Goal: Task Accomplishment & Management: Manage account settings

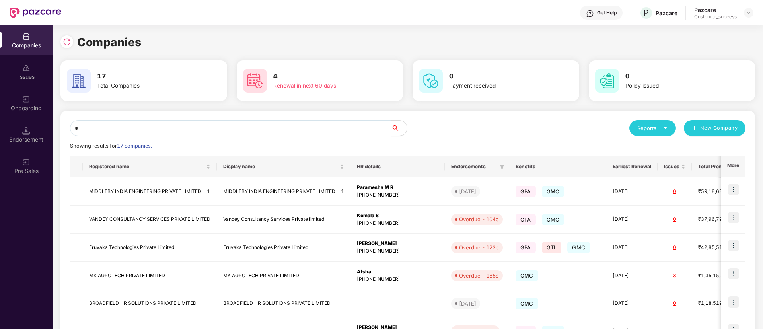
click at [218, 125] on input "*" at bounding box center [230, 128] width 321 height 16
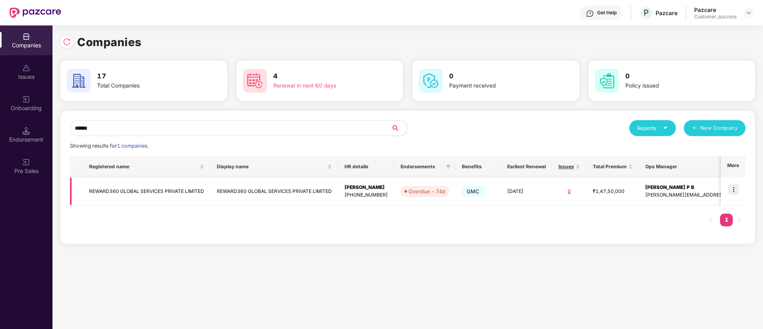
type input "******"
click at [738, 189] on img at bounding box center [733, 189] width 11 height 11
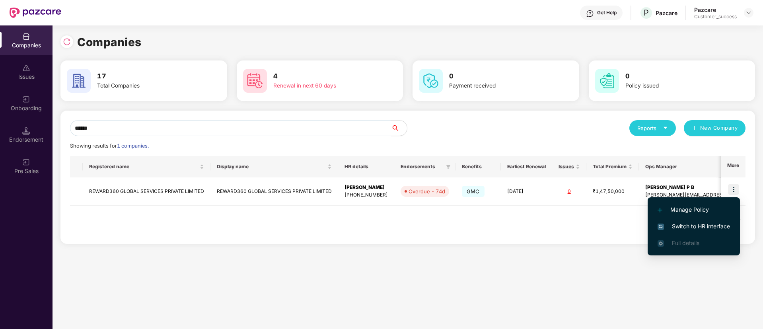
click at [673, 220] on li "Switch to HR interface" at bounding box center [694, 226] width 92 height 17
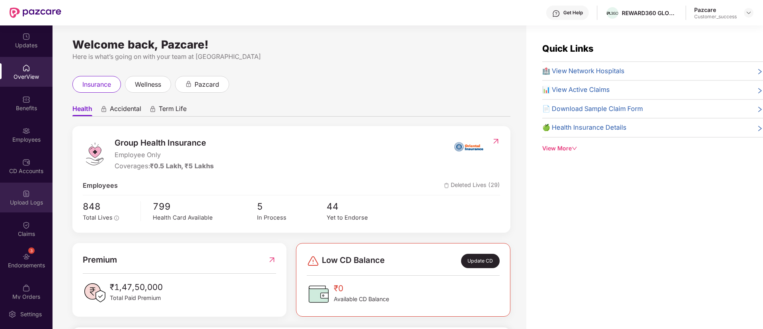
click at [25, 204] on div "Upload Logs" at bounding box center [26, 203] width 53 height 8
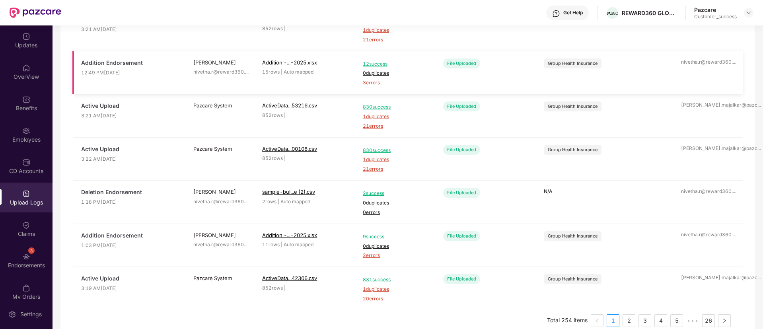
scroll to position [238, 0]
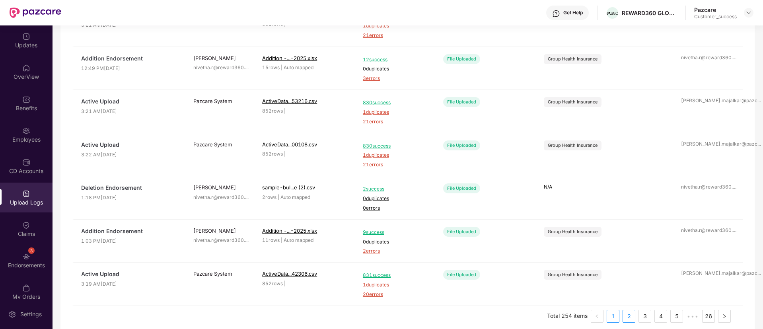
click at [630, 313] on link "2" at bounding box center [629, 316] width 12 height 12
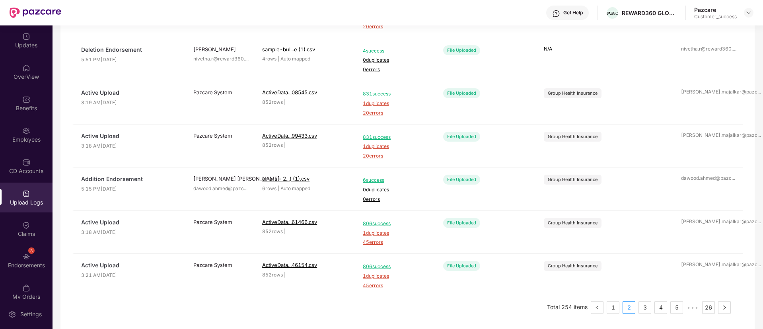
scroll to position [248, 0]
click at [642, 306] on link "3" at bounding box center [645, 307] width 12 height 12
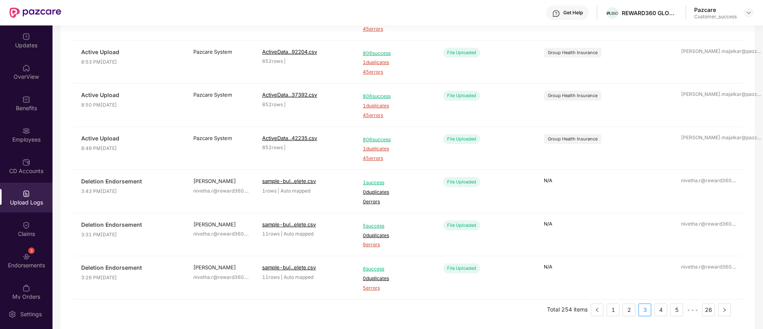
scroll to position [246, 0]
click at [612, 310] on link "1" at bounding box center [613, 309] width 12 height 12
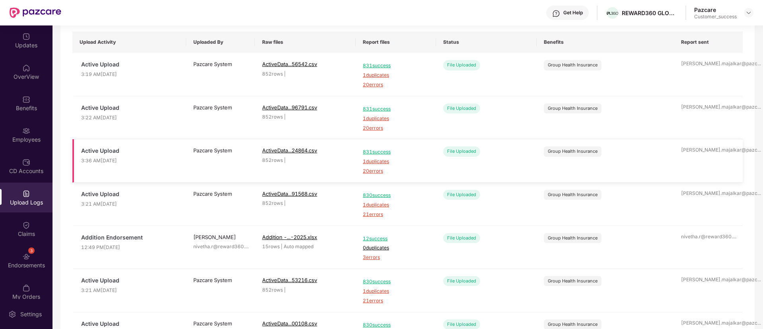
scroll to position [0, 0]
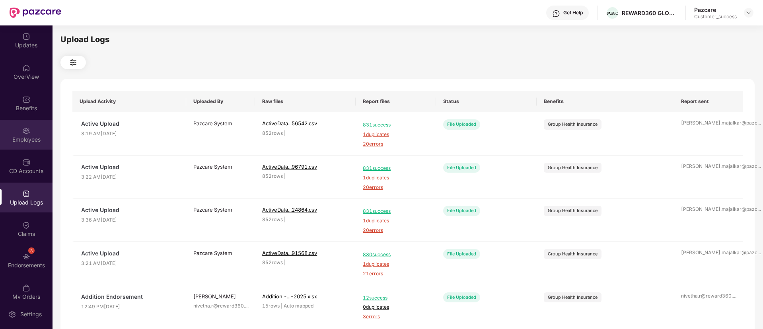
click at [30, 123] on div "Employees" at bounding box center [26, 135] width 53 height 30
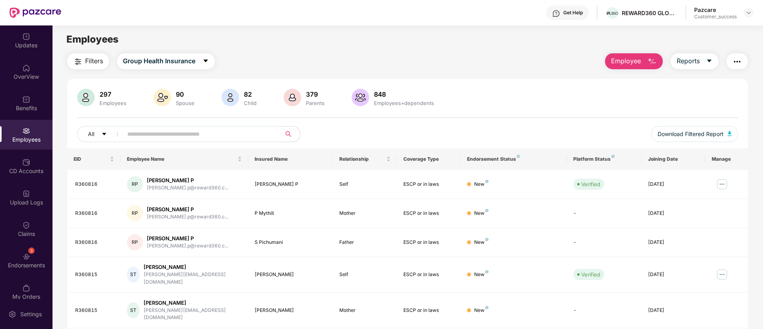
click at [240, 135] on input "text" at bounding box center [198, 134] width 143 height 12
paste input "**********"
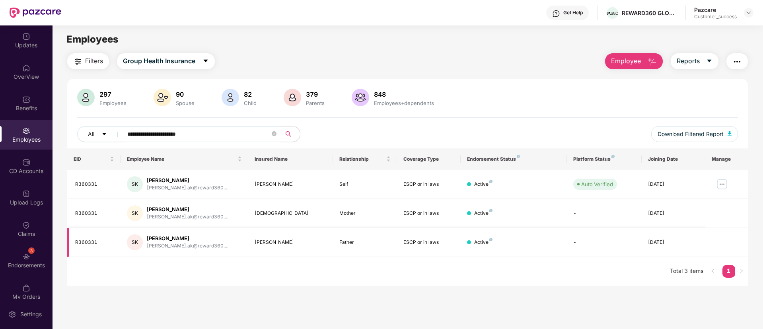
type input "**********"
click at [653, 55] on button "Employee" at bounding box center [634, 61] width 58 height 16
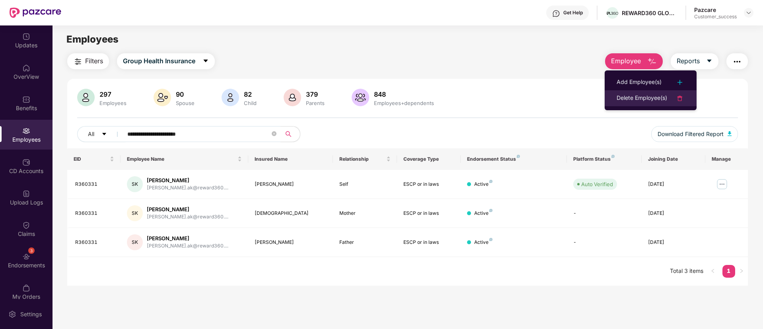
click at [665, 97] on div "Delete Employee(s)" at bounding box center [642, 99] width 51 height 10
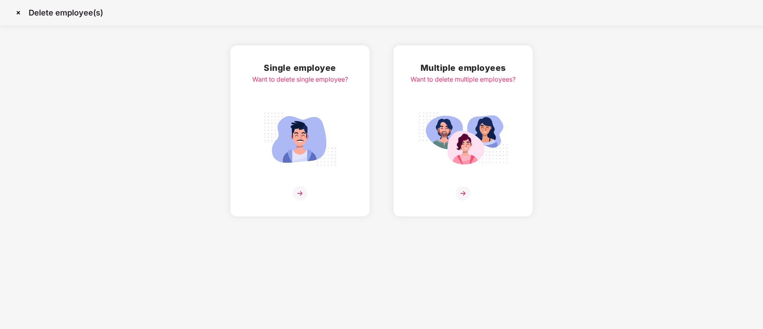
click at [503, 116] on img at bounding box center [463, 139] width 89 height 62
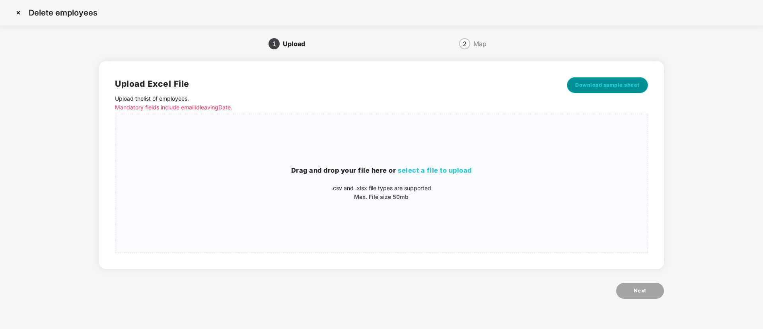
click at [605, 80] on button "Download sample sheet" at bounding box center [607, 85] width 81 height 16
click at [450, 166] on h3 "Drag and drop your file here or select a file to upload" at bounding box center [381, 171] width 532 height 10
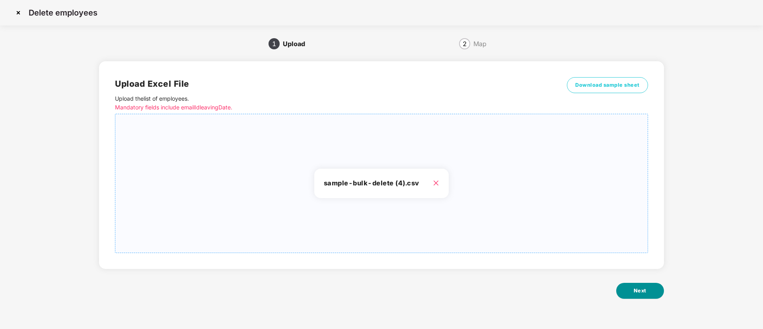
click at [638, 290] on span "Next" at bounding box center [640, 291] width 13 height 8
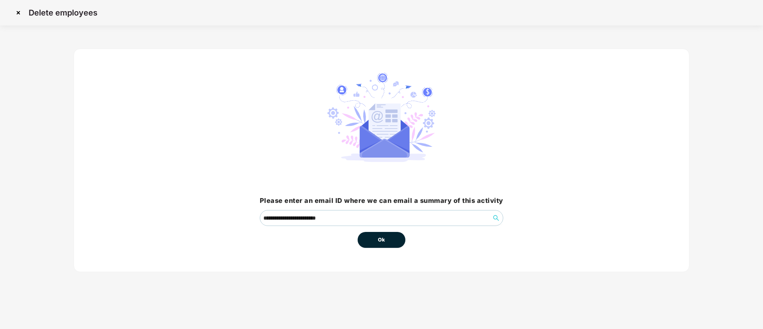
click at [378, 239] on span "Ok" at bounding box center [381, 240] width 7 height 8
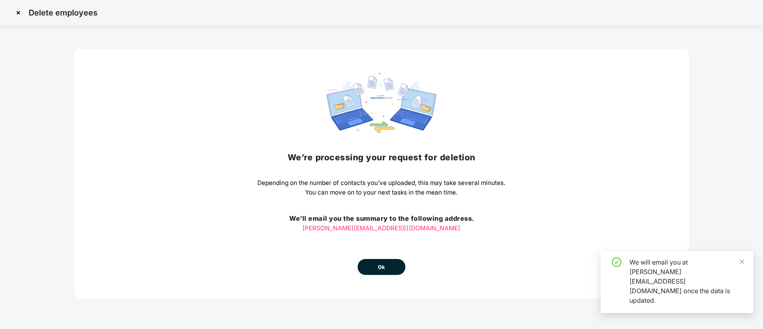
click at [384, 266] on span "Ok" at bounding box center [381, 267] width 7 height 8
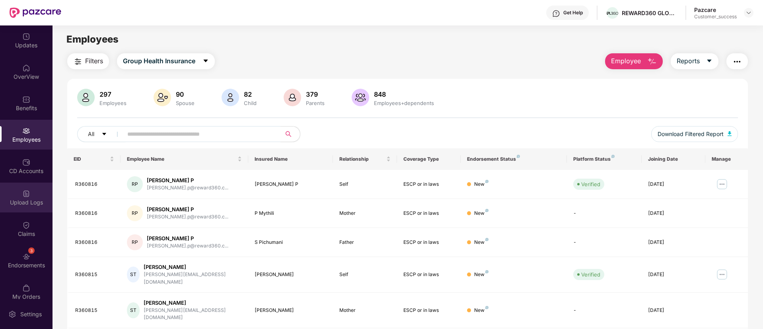
click at [39, 198] on div "Upload Logs" at bounding box center [26, 198] width 53 height 30
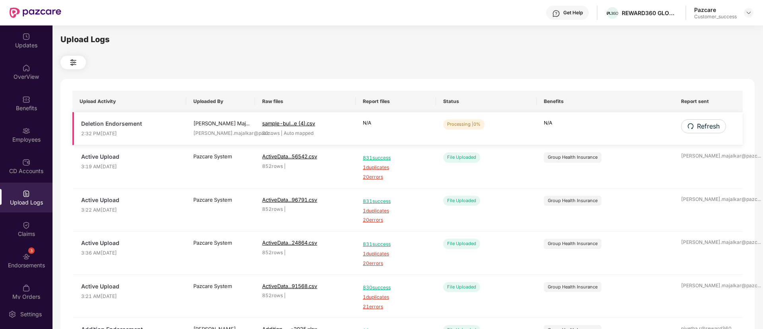
click at [699, 133] on td "Refresh" at bounding box center [708, 128] width 69 height 33
click at [699, 128] on span "Refresh" at bounding box center [708, 126] width 23 height 10
click at [707, 129] on span "Refresh" at bounding box center [708, 126] width 23 height 10
click at [695, 128] on button "Refresh" at bounding box center [703, 126] width 44 height 14
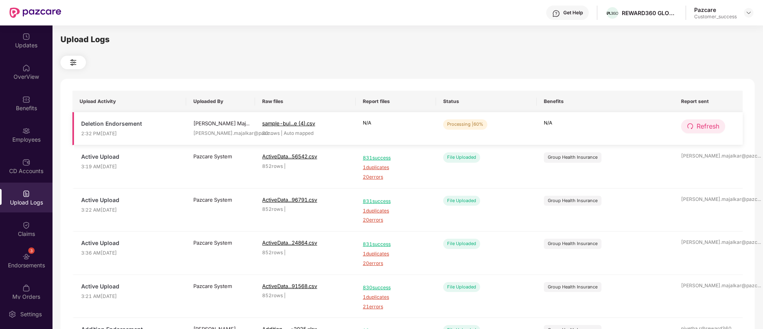
click at [690, 123] on icon "redo" at bounding box center [691, 126] width 6 height 6
click at [697, 127] on span "Refresh" at bounding box center [708, 126] width 23 height 10
click at [703, 133] on td "Refresh" at bounding box center [708, 128] width 69 height 33
click at [703, 129] on span "Refresh" at bounding box center [708, 126] width 23 height 10
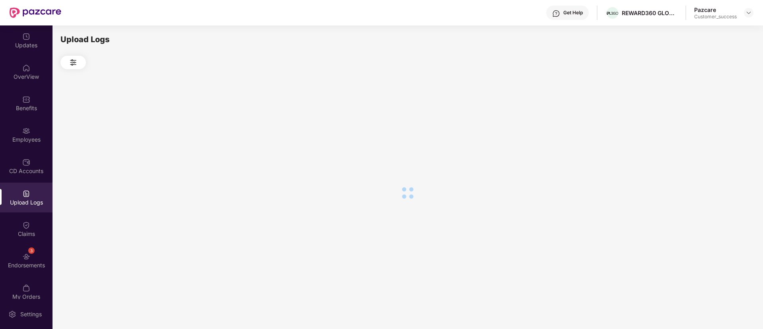
click at [703, 129] on div at bounding box center [407, 192] width 694 height 247
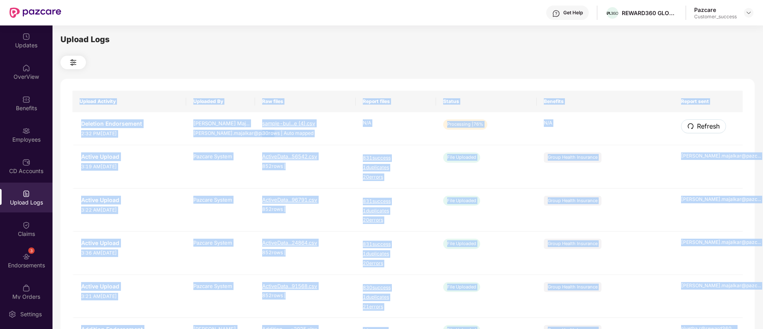
click at [703, 129] on span "Refresh" at bounding box center [708, 126] width 23 height 10
click at [628, 119] on p "N/A" at bounding box center [605, 123] width 123 height 8
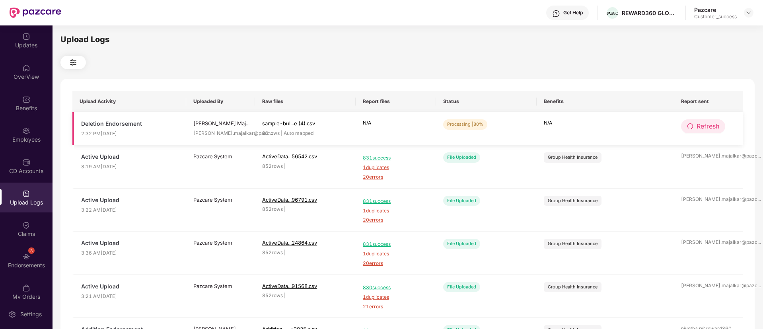
click at [719, 122] on span "Refresh" at bounding box center [708, 126] width 23 height 10
click at [711, 124] on span "Refresh" at bounding box center [708, 126] width 23 height 10
click at [698, 127] on span "Refresh" at bounding box center [708, 126] width 23 height 10
click at [698, 124] on span "Refresh" at bounding box center [708, 126] width 23 height 10
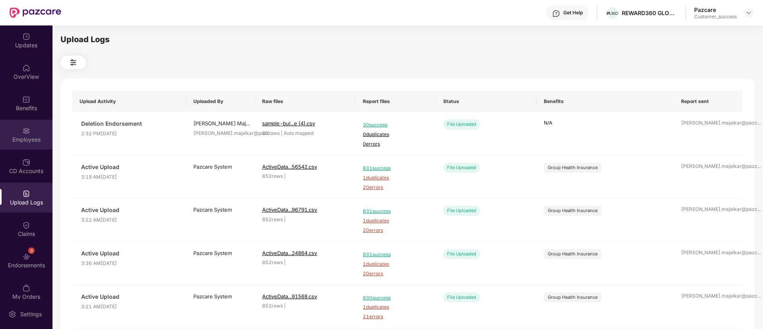
click at [18, 131] on div "Employees" at bounding box center [26, 135] width 53 height 30
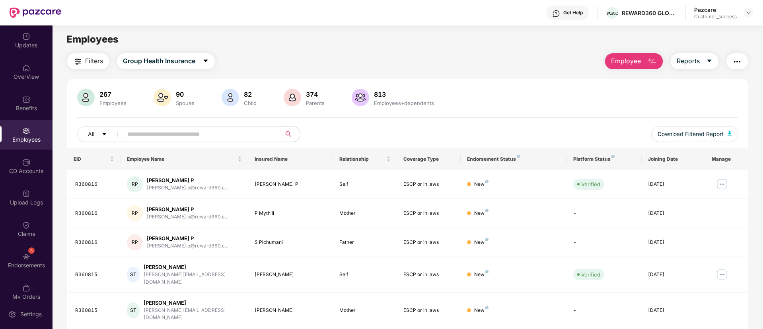
click at [432, 52] on main "Employees Filters Group Health Insurance Employee Reports 267 Employees 90 Spou…" at bounding box center [408, 189] width 710 height 329
click at [24, 190] on img at bounding box center [26, 194] width 8 height 8
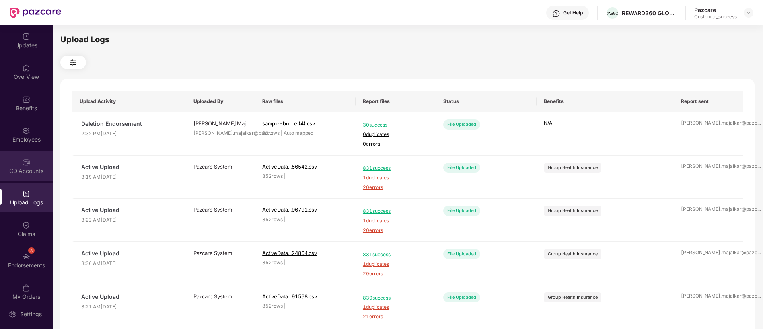
click at [22, 177] on div "CD Accounts" at bounding box center [26, 166] width 53 height 30
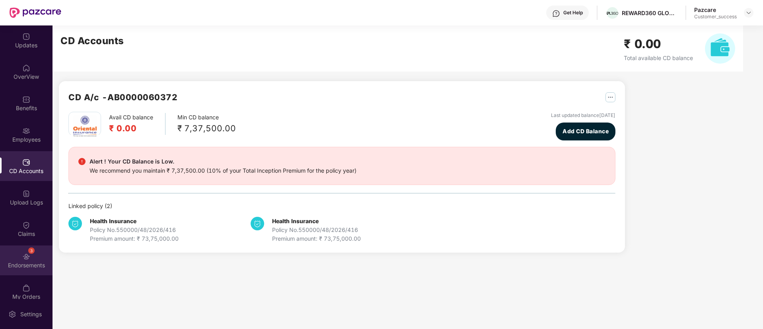
click at [27, 255] on img at bounding box center [26, 257] width 8 height 8
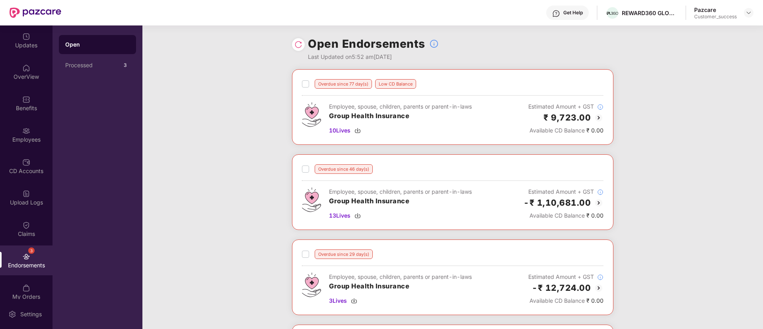
click at [258, 161] on div "Overdue since 77 day(s) Low CD Balance Employee, spouse, children, parents or p…" at bounding box center [452, 239] width 621 height 341
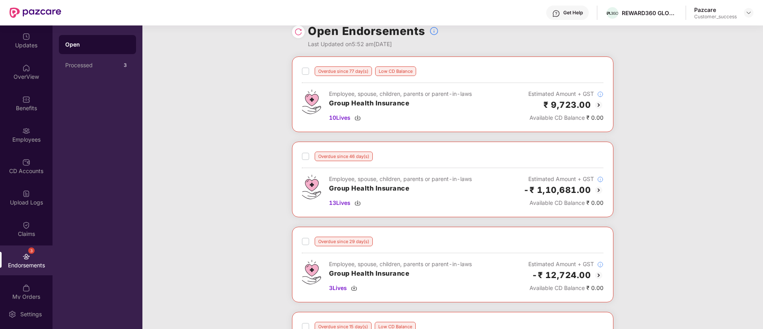
scroll to position [11, 0]
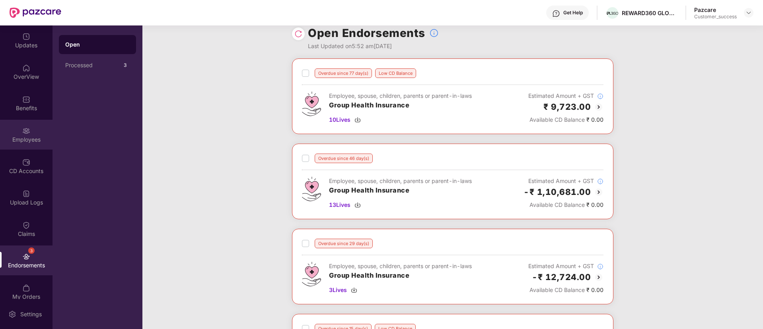
click at [32, 140] on div "Employees" at bounding box center [26, 140] width 53 height 8
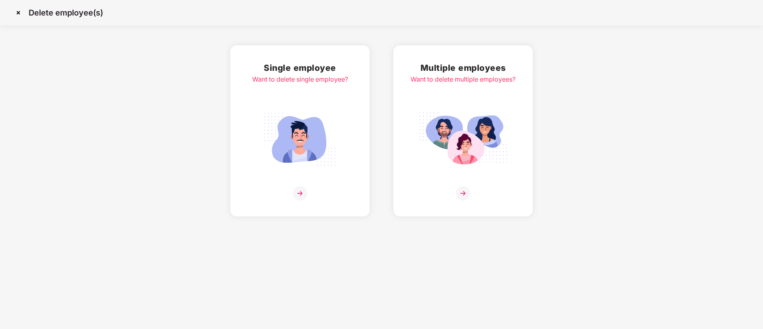
click at [20, 16] on img at bounding box center [18, 12] width 13 height 13
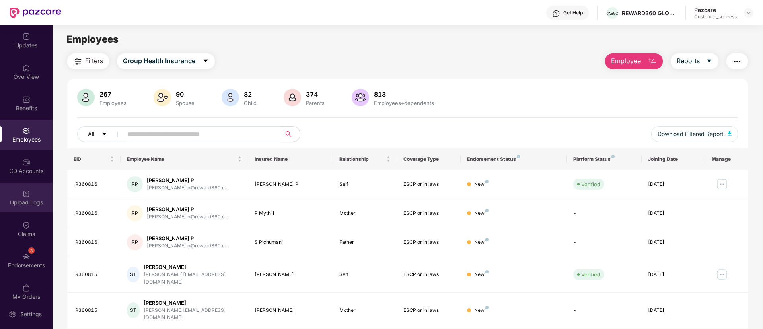
click at [27, 202] on div "Upload Logs" at bounding box center [26, 203] width 53 height 8
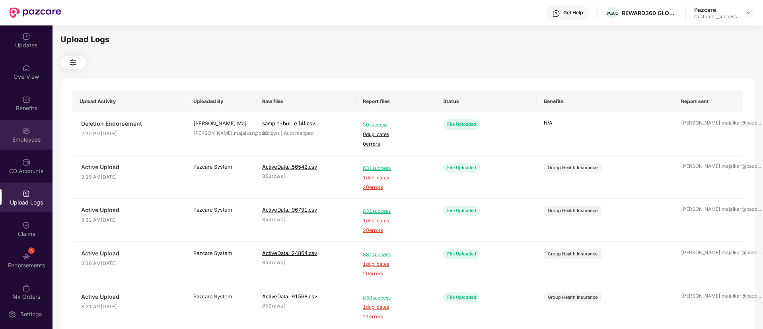
click at [30, 127] on div "Employees" at bounding box center [26, 135] width 53 height 30
